Goal: Information Seeking & Learning: Check status

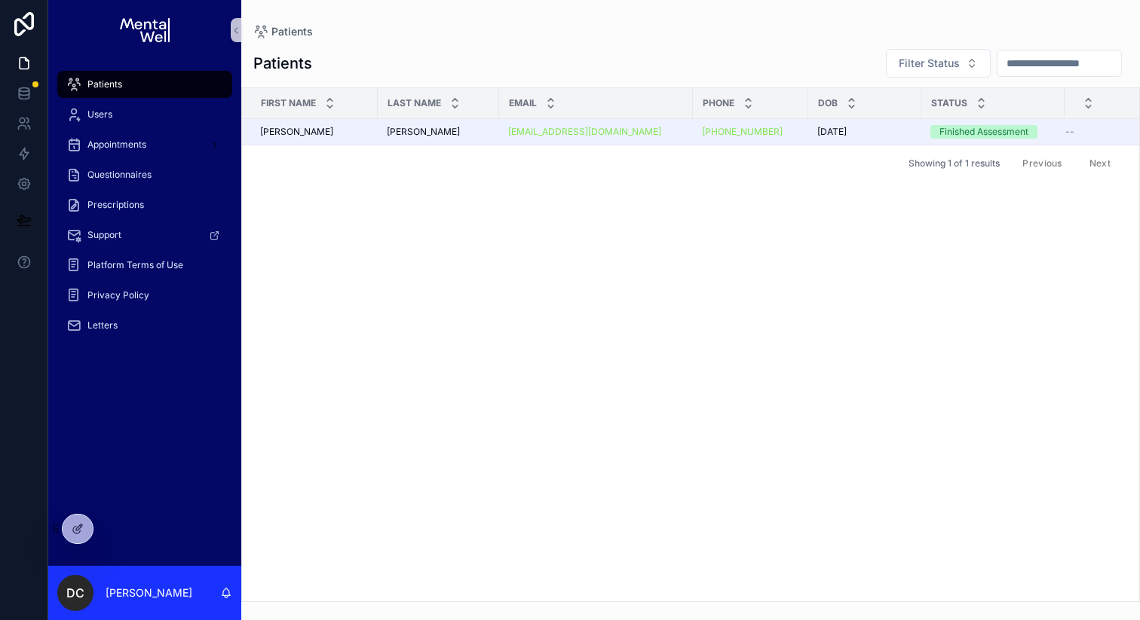
click at [1074, 66] on input "scrollable content" at bounding box center [1059, 63] width 124 height 21
type input "*****"
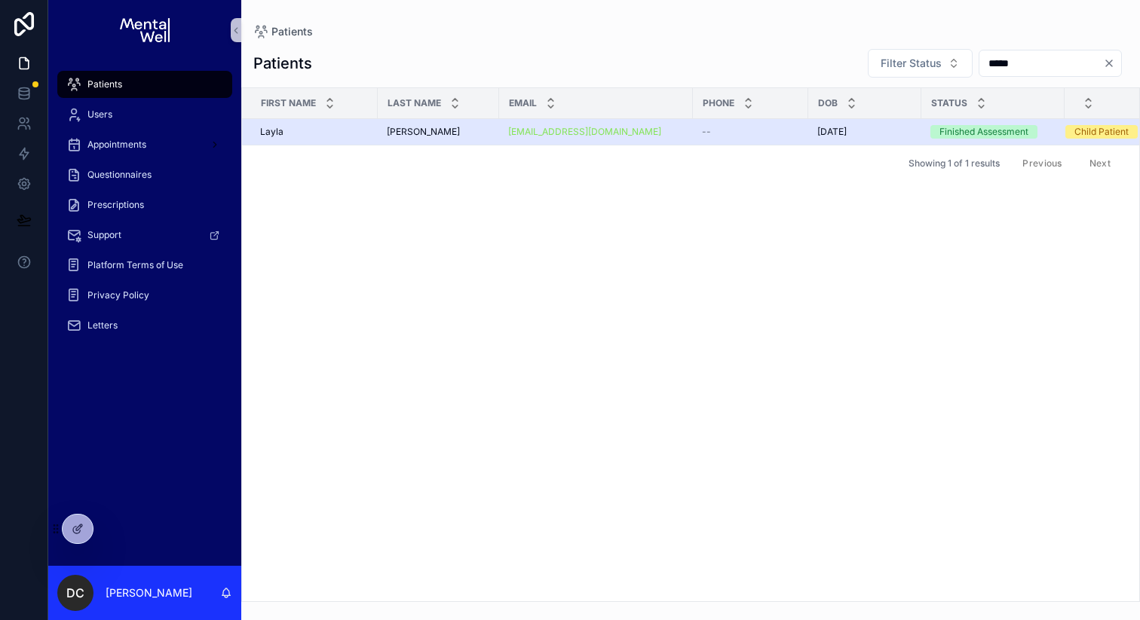
click at [375, 124] on td "[PERSON_NAME]" at bounding box center [310, 132] width 136 height 26
click at [740, 136] on div "--" at bounding box center [750, 132] width 97 height 12
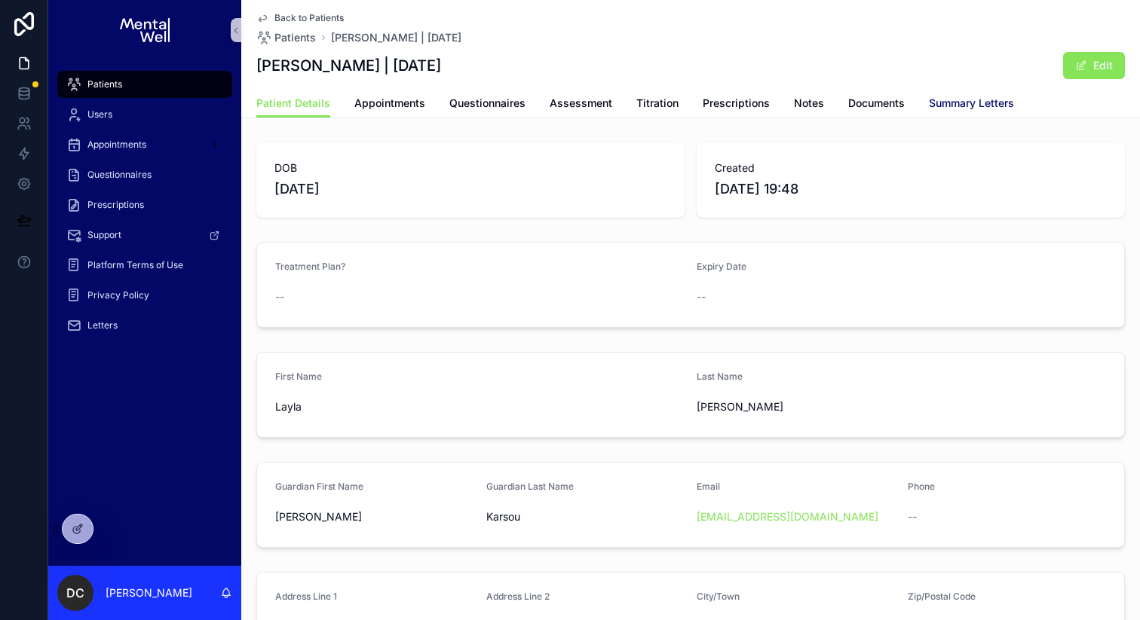
click at [946, 102] on span "Summary Letters" at bounding box center [971, 103] width 85 height 15
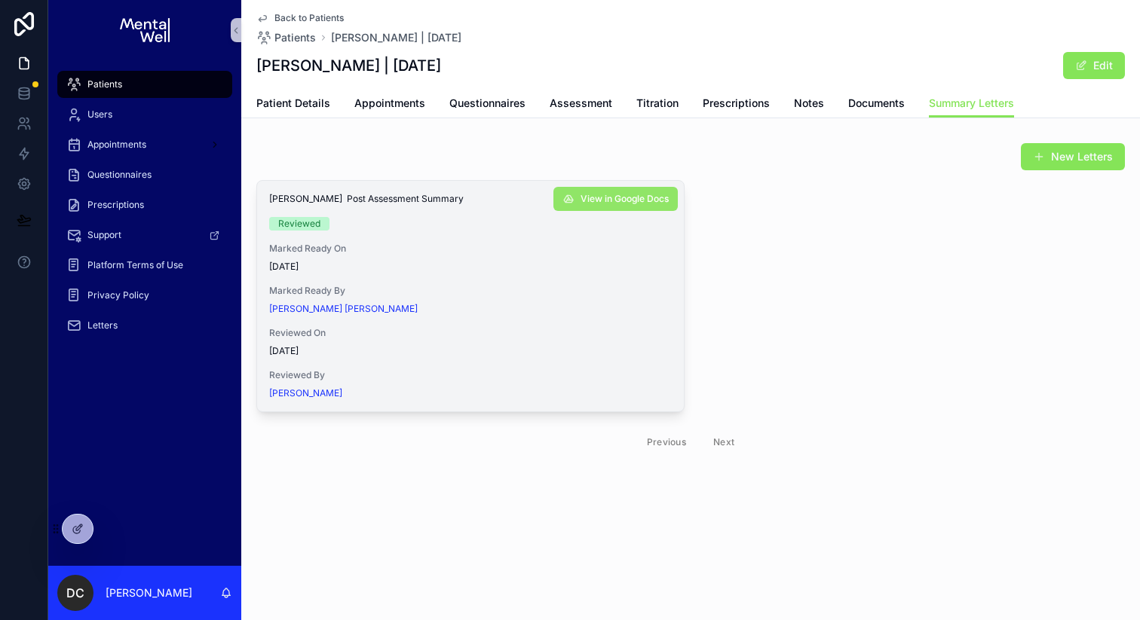
click at [571, 200] on icon "scrollable content" at bounding box center [568, 199] width 12 height 12
click at [307, 104] on span "Patient Details" at bounding box center [293, 103] width 74 height 15
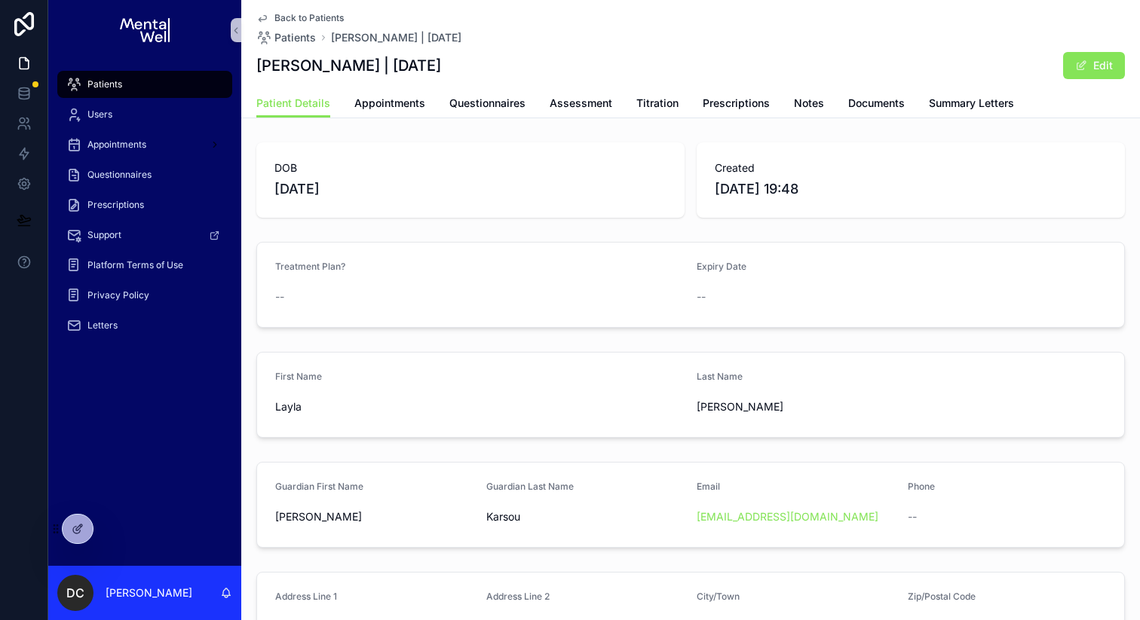
click at [129, 79] on div "Patients" at bounding box center [144, 84] width 157 height 24
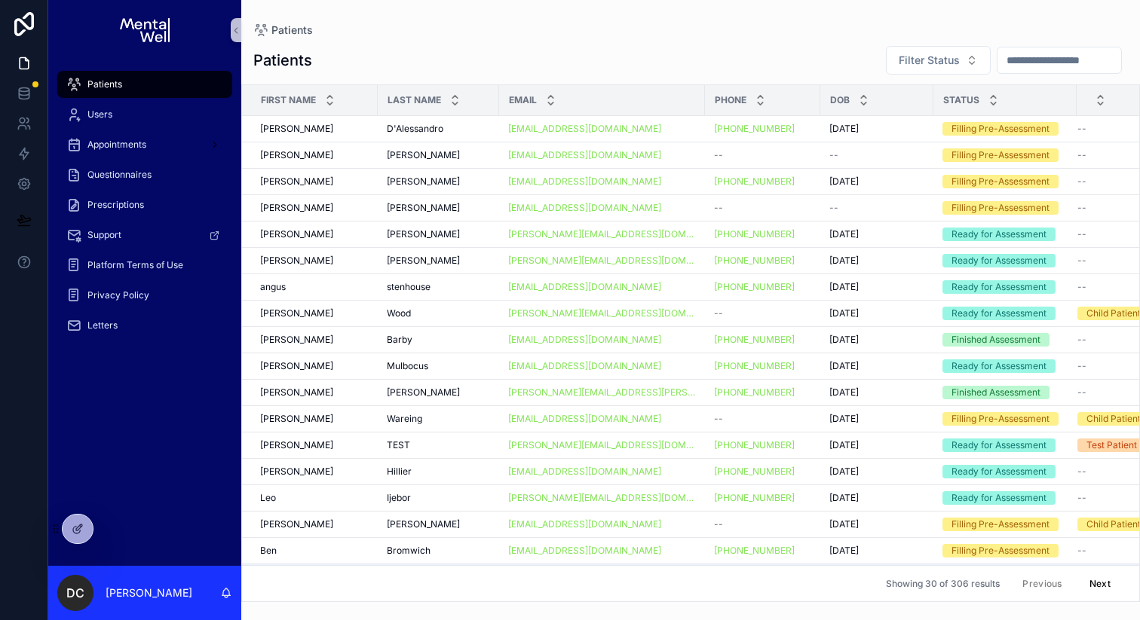
click at [1054, 58] on input "scrollable content" at bounding box center [1059, 60] width 124 height 21
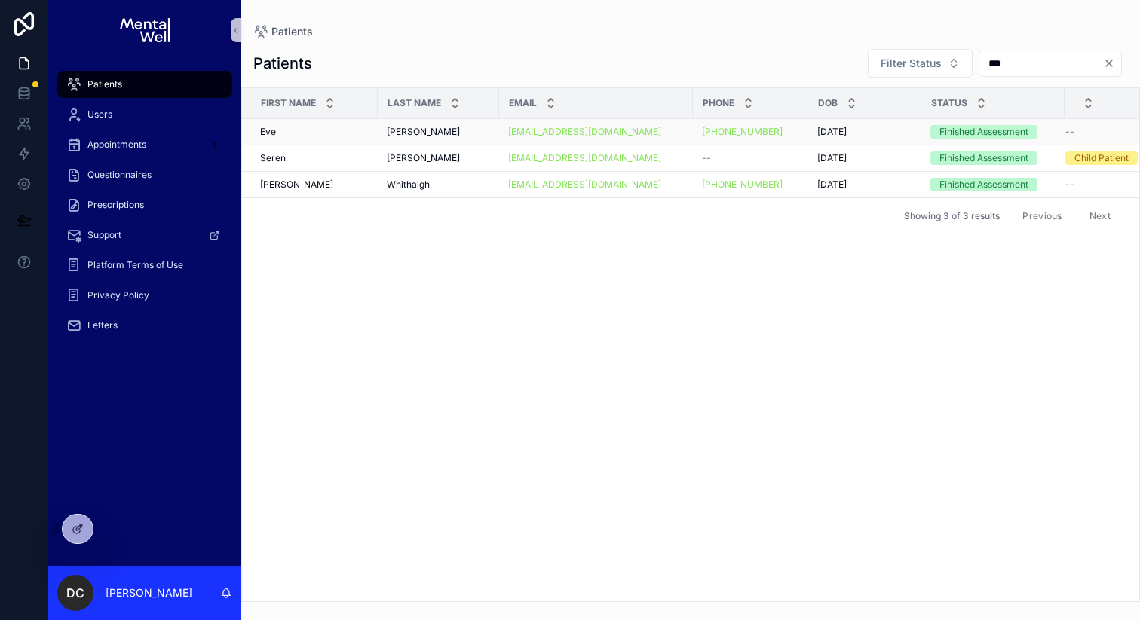
type input "***"
click at [435, 128] on span "[PERSON_NAME]" at bounding box center [423, 132] width 73 height 12
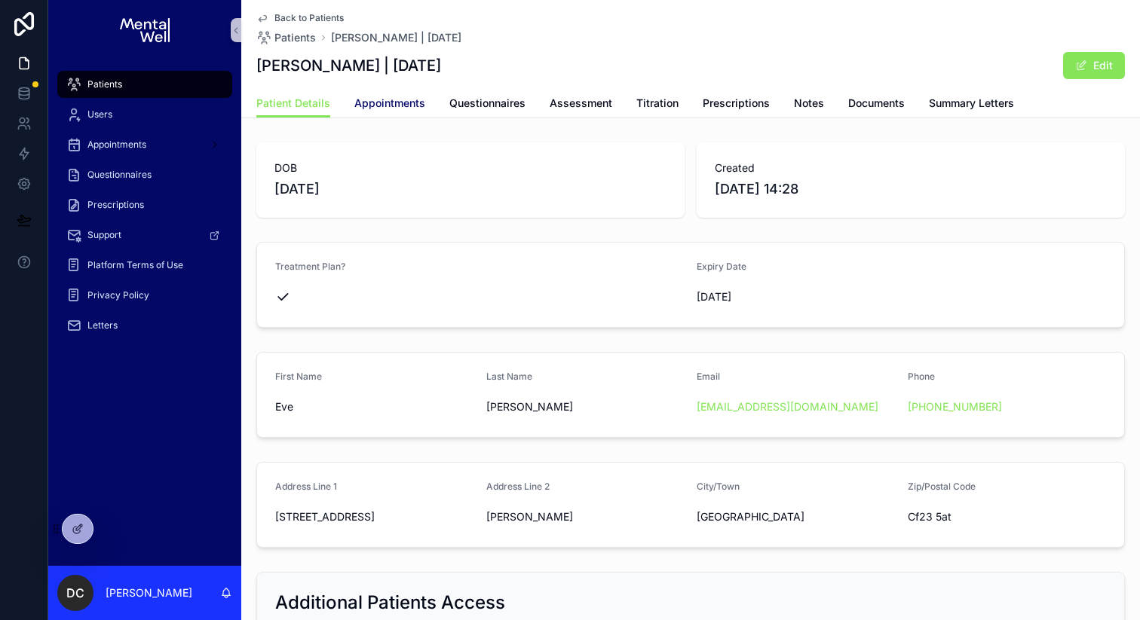
click at [406, 107] on span "Appointments" at bounding box center [389, 103] width 71 height 15
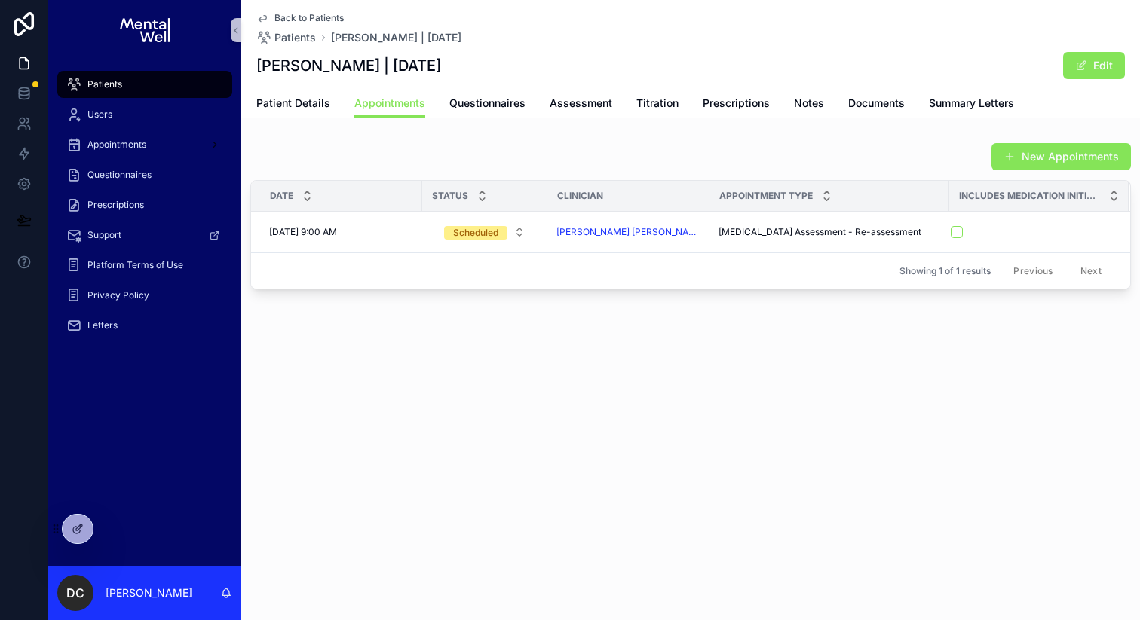
click at [109, 78] on div "Patients" at bounding box center [144, 84] width 157 height 24
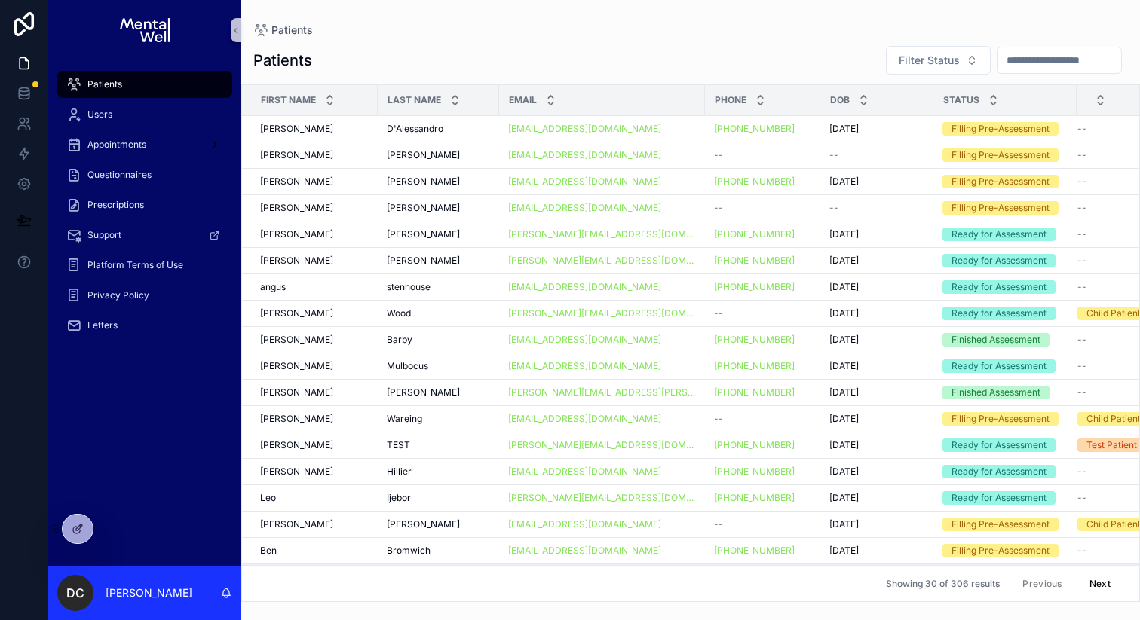
click at [1094, 60] on input "scrollable content" at bounding box center [1059, 60] width 124 height 21
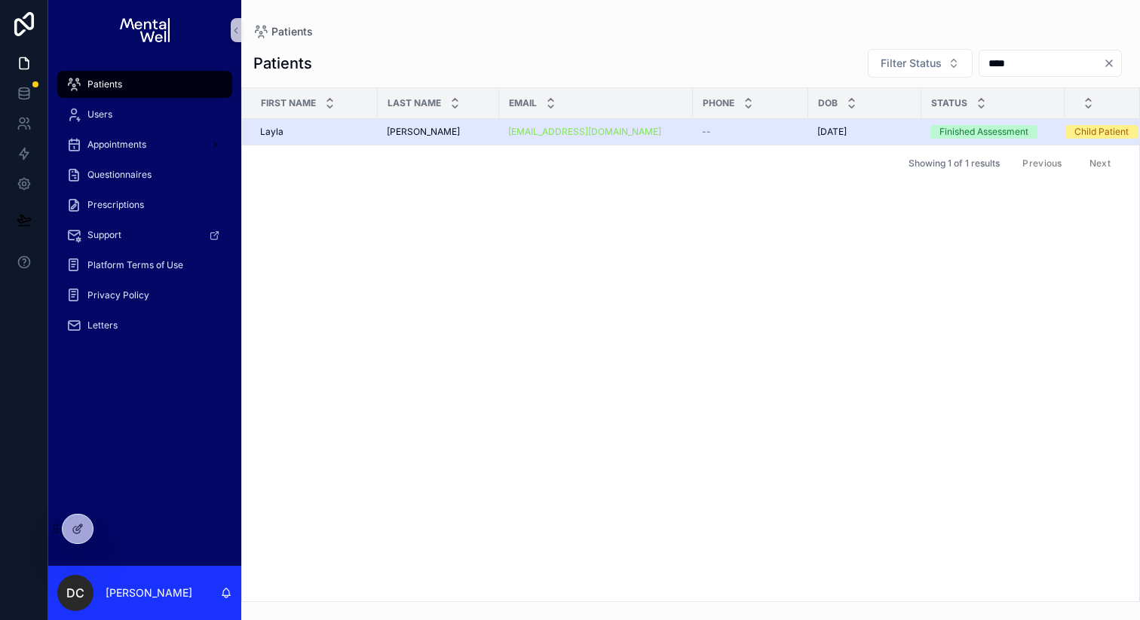
type input "****"
click at [360, 133] on div "[PERSON_NAME]" at bounding box center [314, 132] width 109 height 12
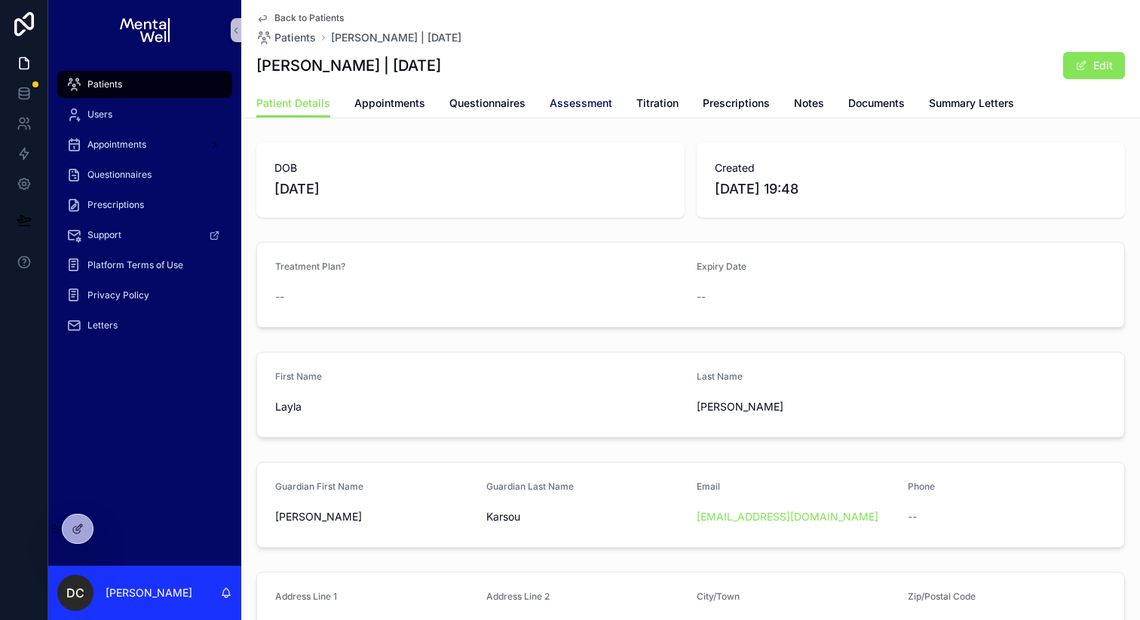
click at [555, 103] on span "Assessment" at bounding box center [580, 103] width 63 height 15
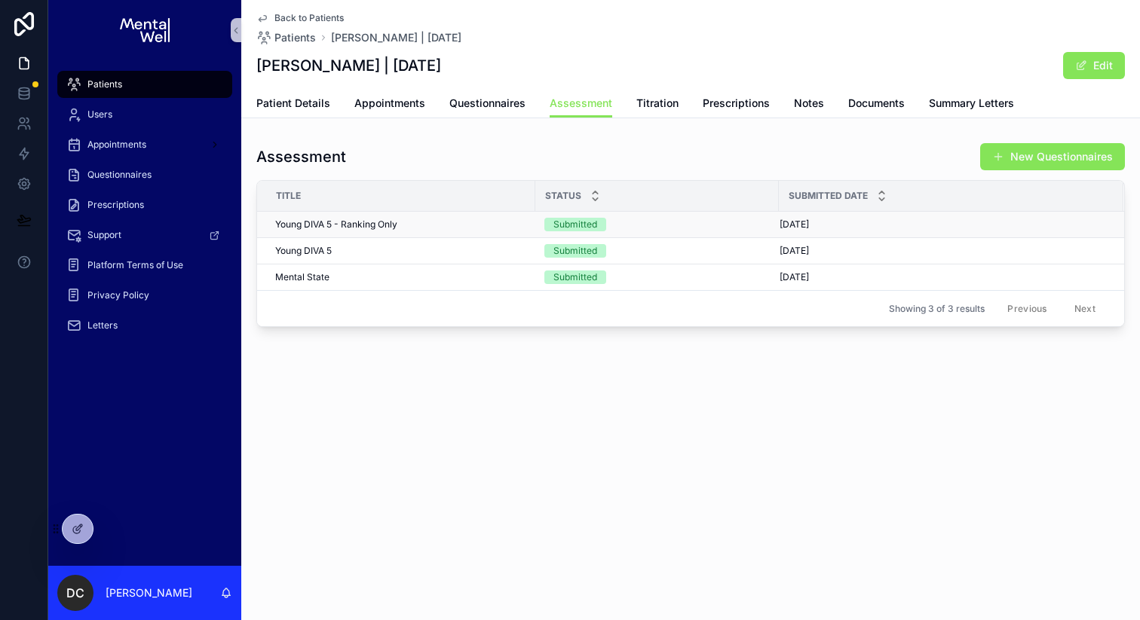
click at [375, 223] on span "Young DIVA 5 - Ranking Only" at bounding box center [336, 225] width 122 height 12
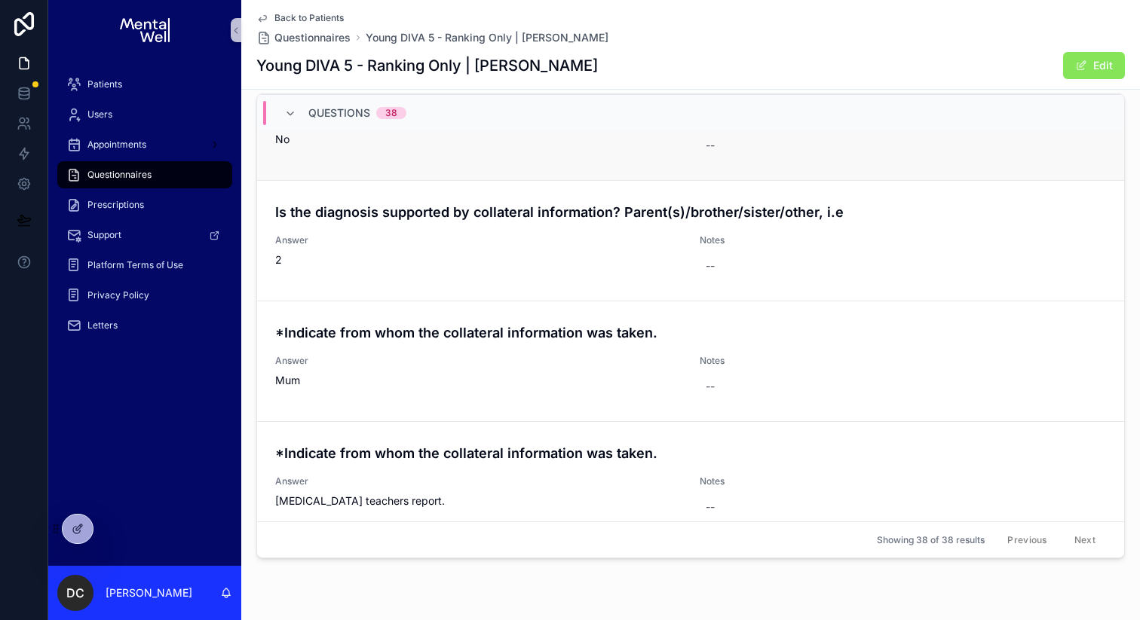
scroll to position [4306, 0]
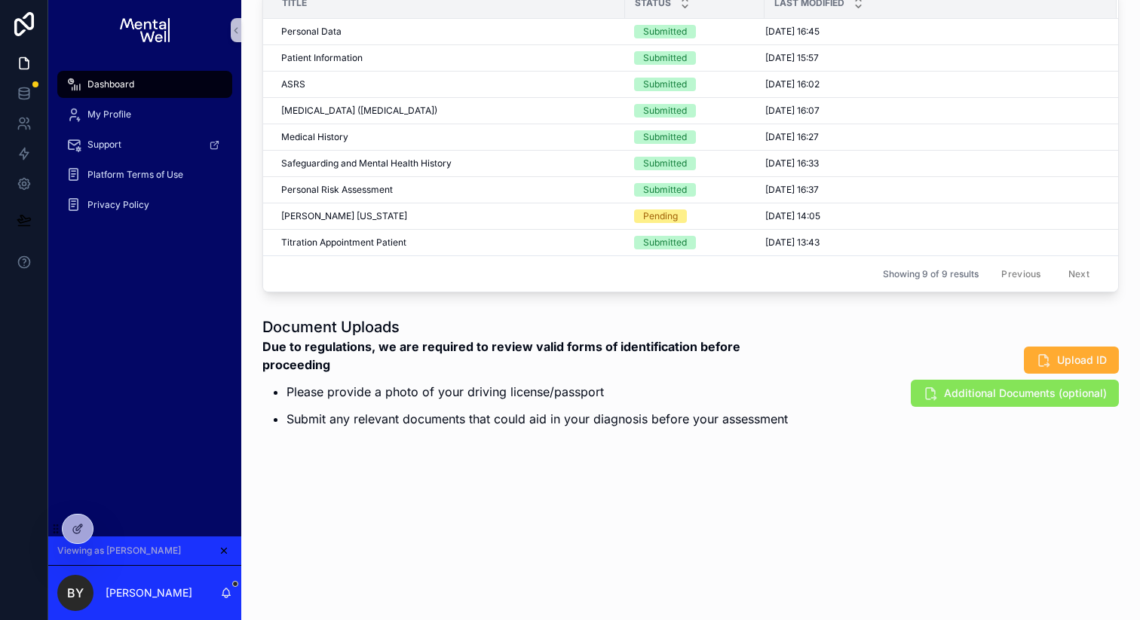
scroll to position [295, 0]
